Goal: Obtain resource: Obtain resource

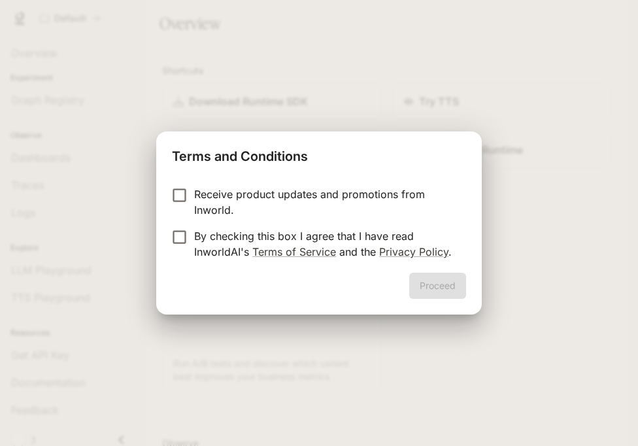
click at [305, 242] on p "By checking this box I agree that I have read InworldAI's Terms of Service and …" at bounding box center [325, 243] width 262 height 31
click at [435, 284] on button "Proceed" at bounding box center [437, 286] width 57 height 26
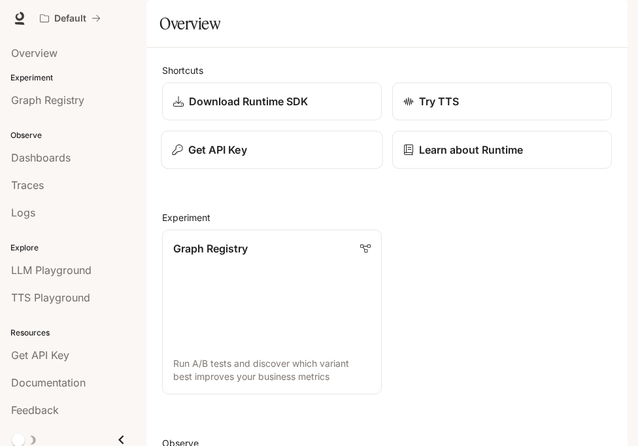
click at [337, 158] on div "Get API Key" at bounding box center [271, 150] width 199 height 16
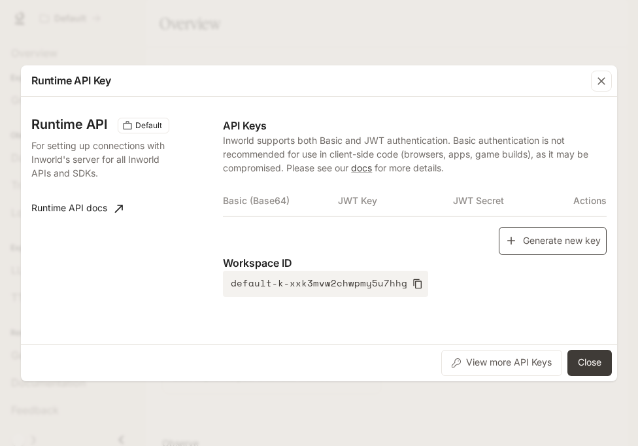
click at [508, 241] on icon "button" at bounding box center [511, 240] width 13 height 13
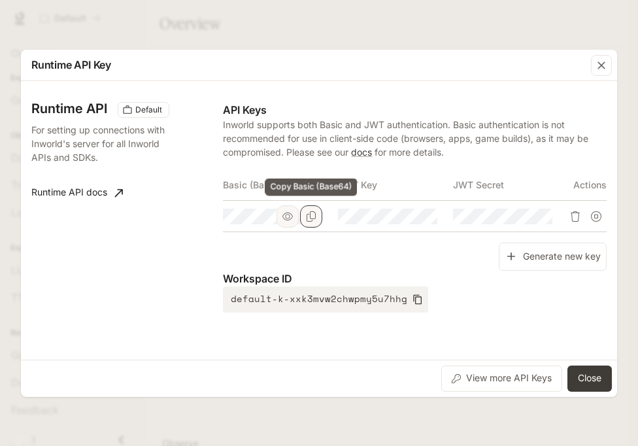
click at [318, 214] on button "Copy Basic (Base64)" at bounding box center [311, 216] width 22 height 22
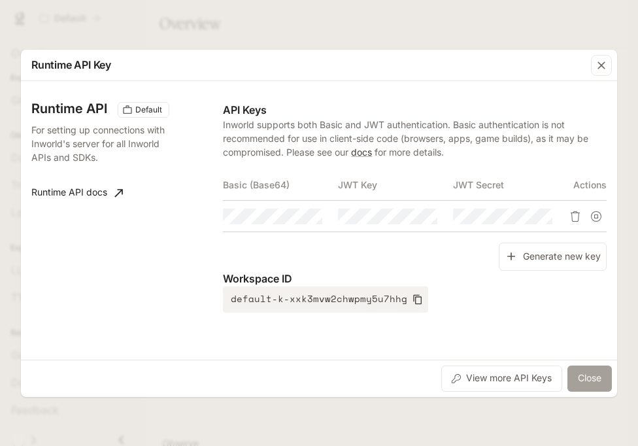
click at [593, 373] on button "Close" at bounding box center [590, 379] width 44 height 26
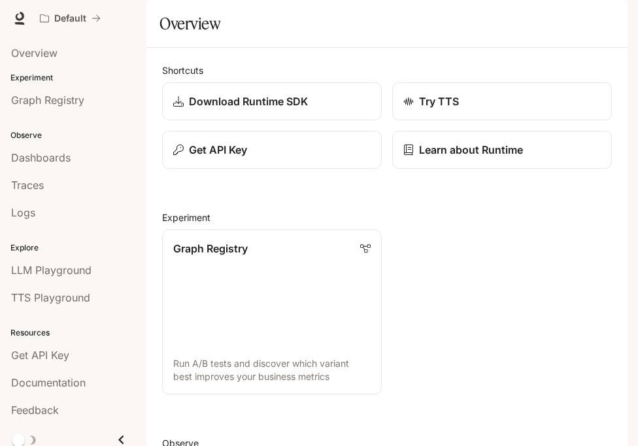
click at [608, 18] on icon "button" at bounding box center [609, 18] width 10 height 10
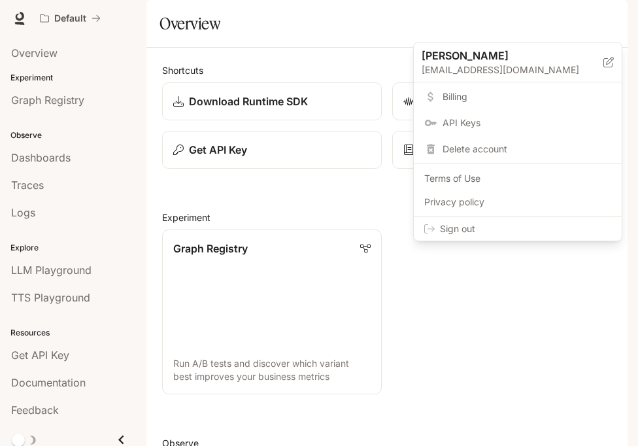
click at [555, 237] on div "Sign out" at bounding box center [518, 229] width 208 height 24
